Goal: Information Seeking & Learning: Check status

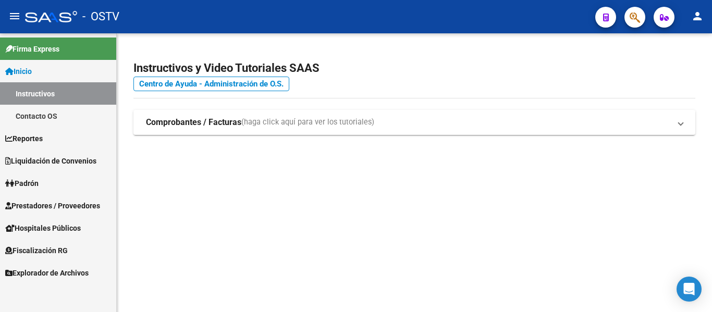
click at [15, 8] on button "menu" at bounding box center [14, 16] width 21 height 21
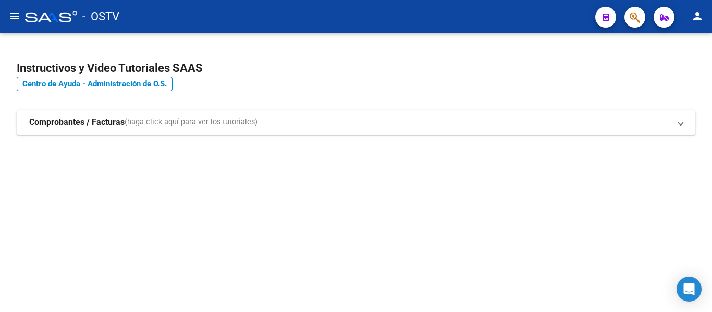
click at [15, 8] on button "menu" at bounding box center [14, 16] width 21 height 21
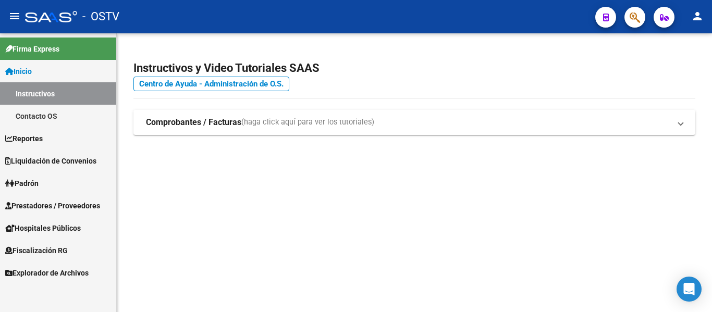
click at [58, 177] on link "Padrón" at bounding box center [58, 183] width 116 height 22
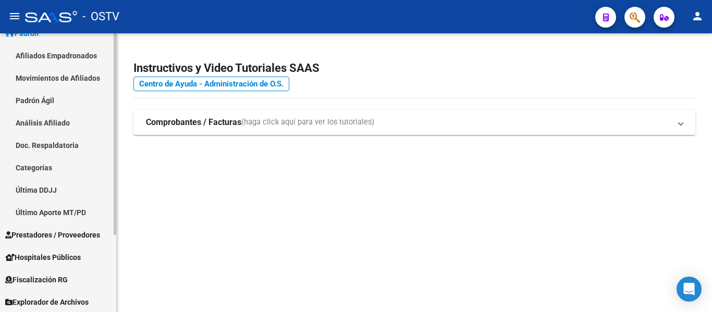
scroll to position [106, 0]
click at [48, 118] on link "Análisis Afiliado" at bounding box center [58, 122] width 116 height 22
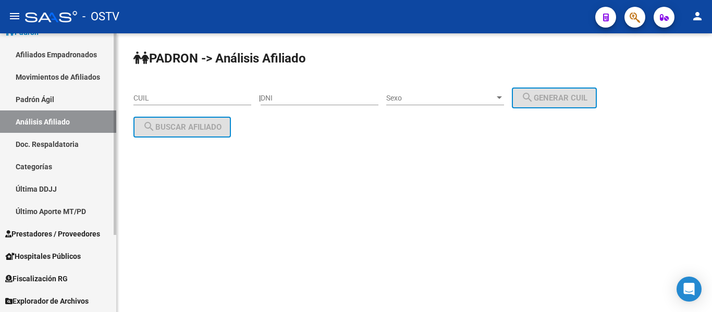
click at [51, 145] on link "Doc. Respaldatoria" at bounding box center [58, 144] width 116 height 22
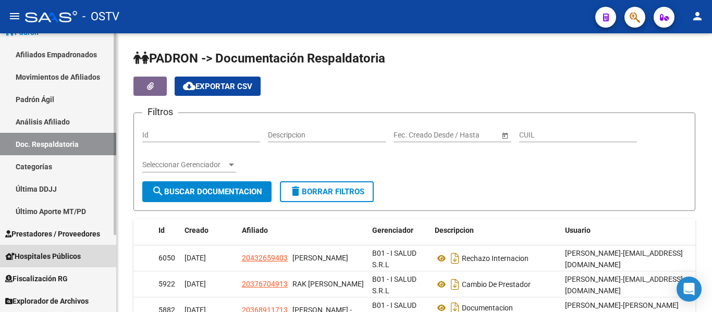
click at [37, 256] on span "Hospitales Públicos" at bounding box center [43, 256] width 76 height 11
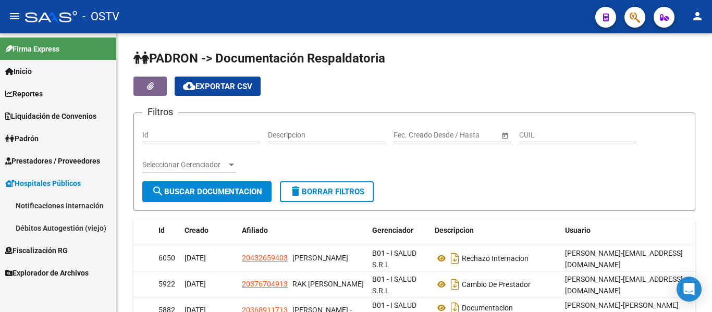
click at [89, 205] on link "Notificaciones Internación" at bounding box center [58, 205] width 116 height 22
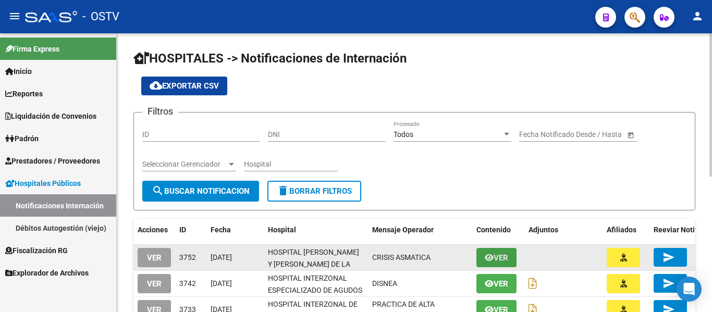
click at [504, 258] on span "Ver" at bounding box center [501, 257] width 15 height 9
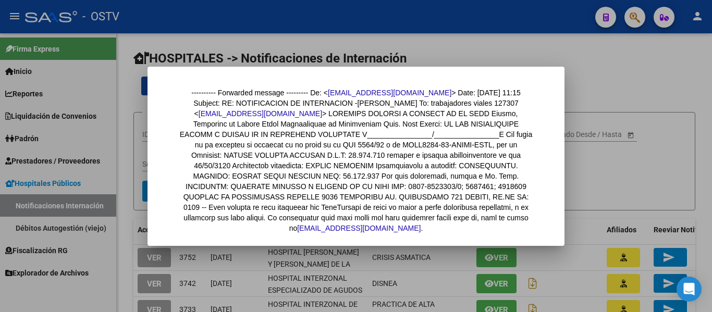
click at [591, 191] on div at bounding box center [356, 156] width 712 height 312
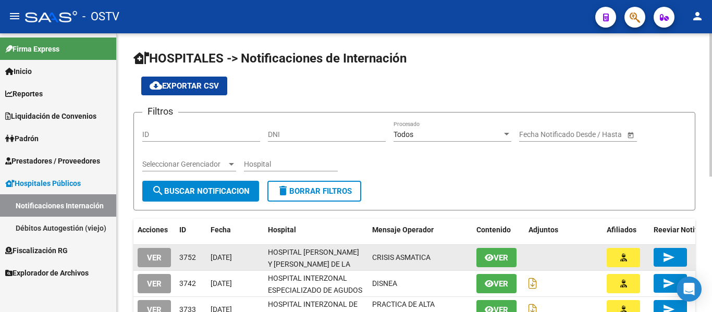
click at [494, 258] on span "Ver" at bounding box center [501, 257] width 15 height 9
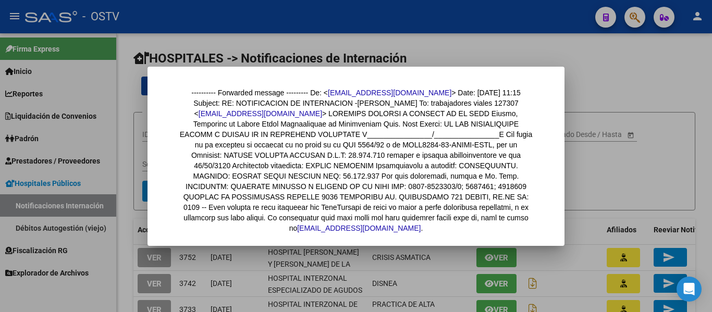
click at [548, 208] on mat-dialog-container "---------- Forwarded message --------- De: < [EMAIL_ADDRESS][DOMAIN_NAME] > Dat…" at bounding box center [356, 156] width 417 height 179
click at [592, 182] on div at bounding box center [356, 156] width 712 height 312
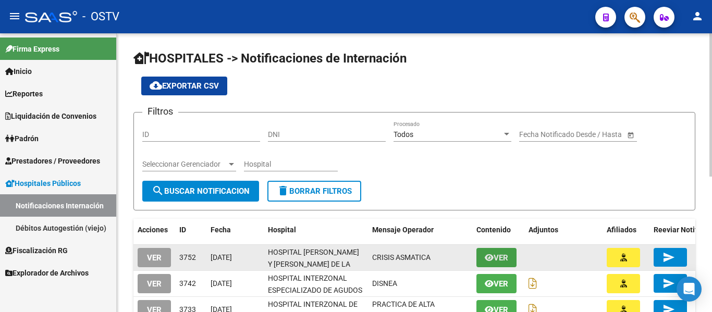
click at [489, 260] on icon "button" at bounding box center [489, 258] width 9 height 8
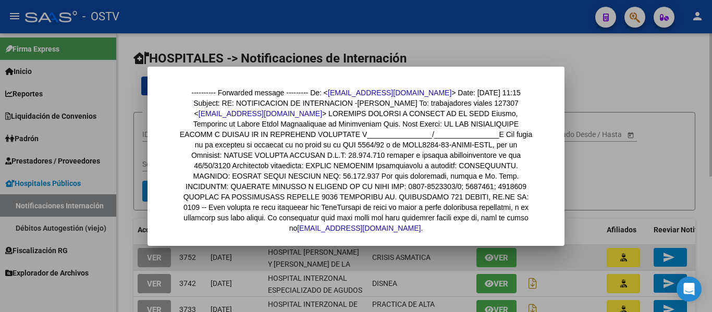
click at [489, 260] on div at bounding box center [356, 156] width 712 height 312
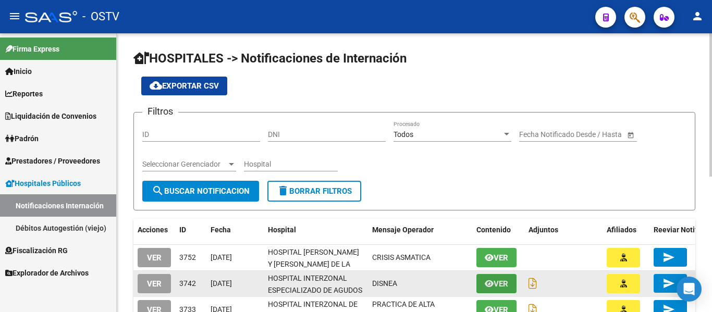
click at [501, 285] on span "Ver" at bounding box center [501, 283] width 15 height 9
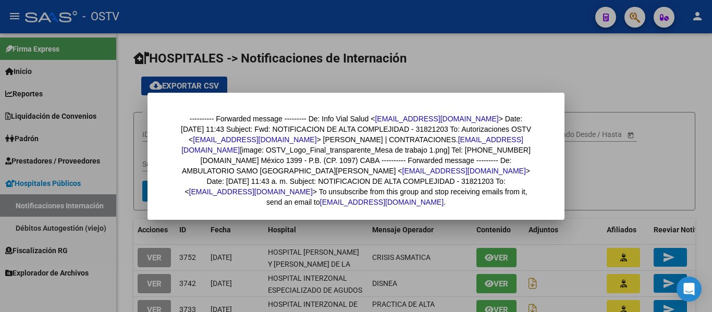
click at [501, 283] on div at bounding box center [356, 156] width 712 height 312
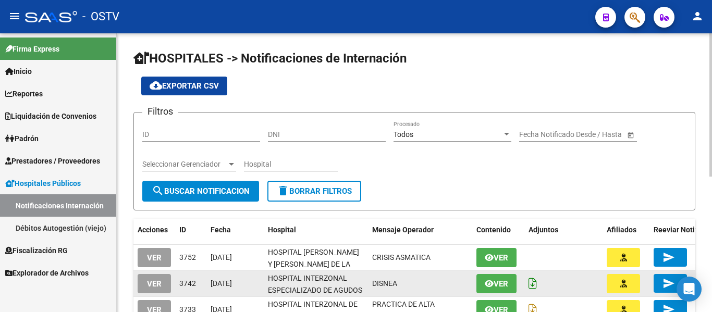
click at [532, 284] on icon at bounding box center [533, 283] width 8 height 11
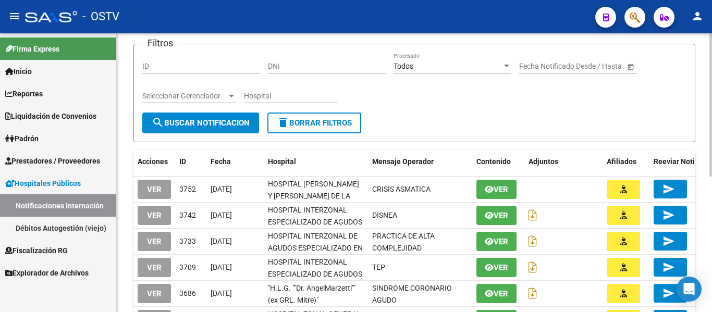
scroll to position [52, 0]
